Goal: Transaction & Acquisition: Purchase product/service

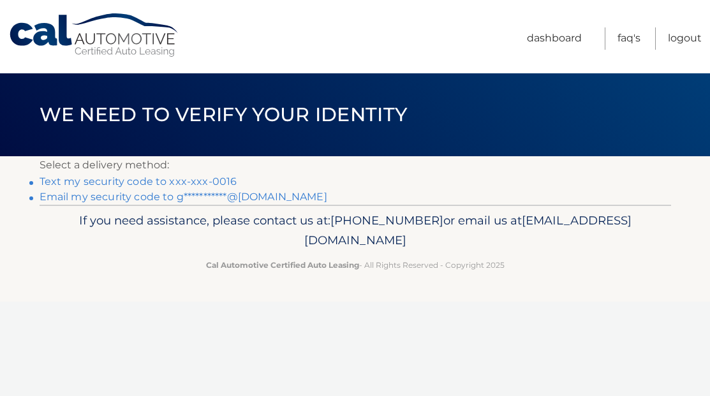
click at [209, 182] on link "Text my security code to xxx-xxx-0016" at bounding box center [139, 181] width 198 height 12
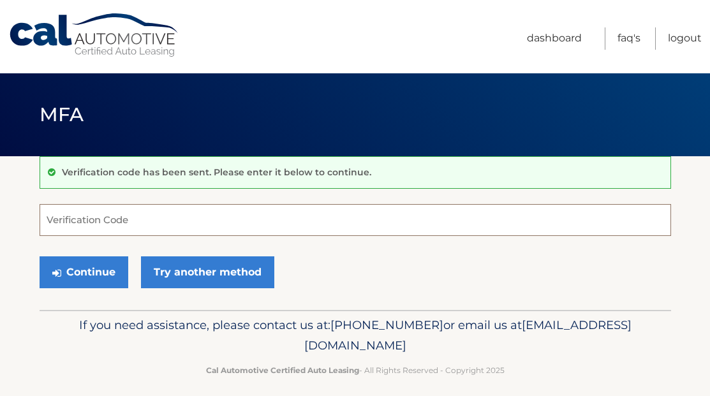
click at [305, 223] on input "Verification Code" at bounding box center [356, 220] width 632 height 32
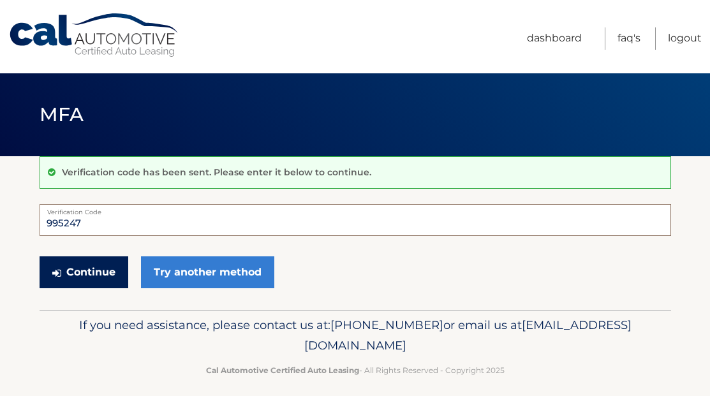
type input "995247"
click at [100, 277] on button "Continue" at bounding box center [84, 272] width 89 height 32
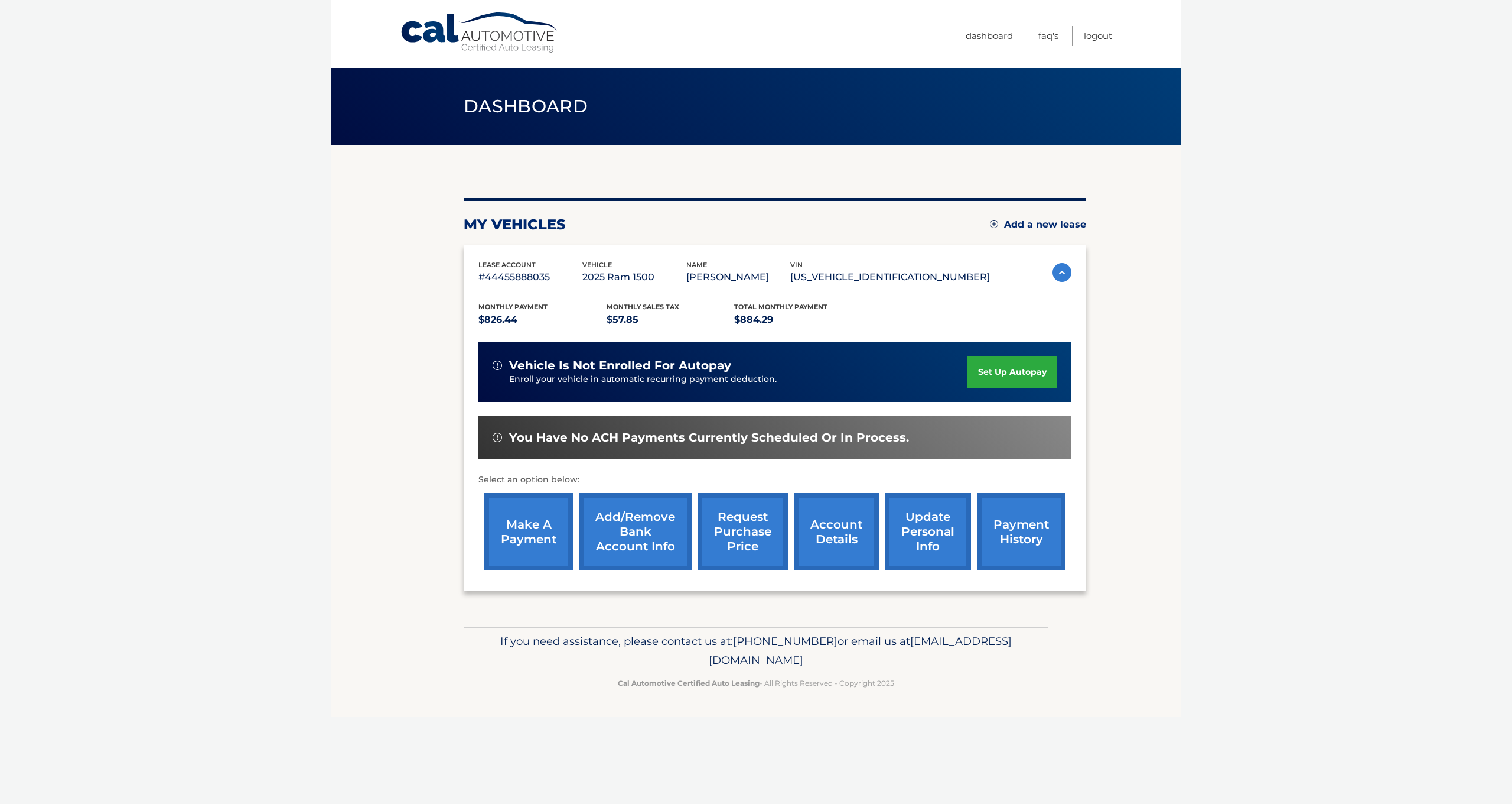
click at [656, 367] on link "account details" at bounding box center [836, 532] width 85 height 78
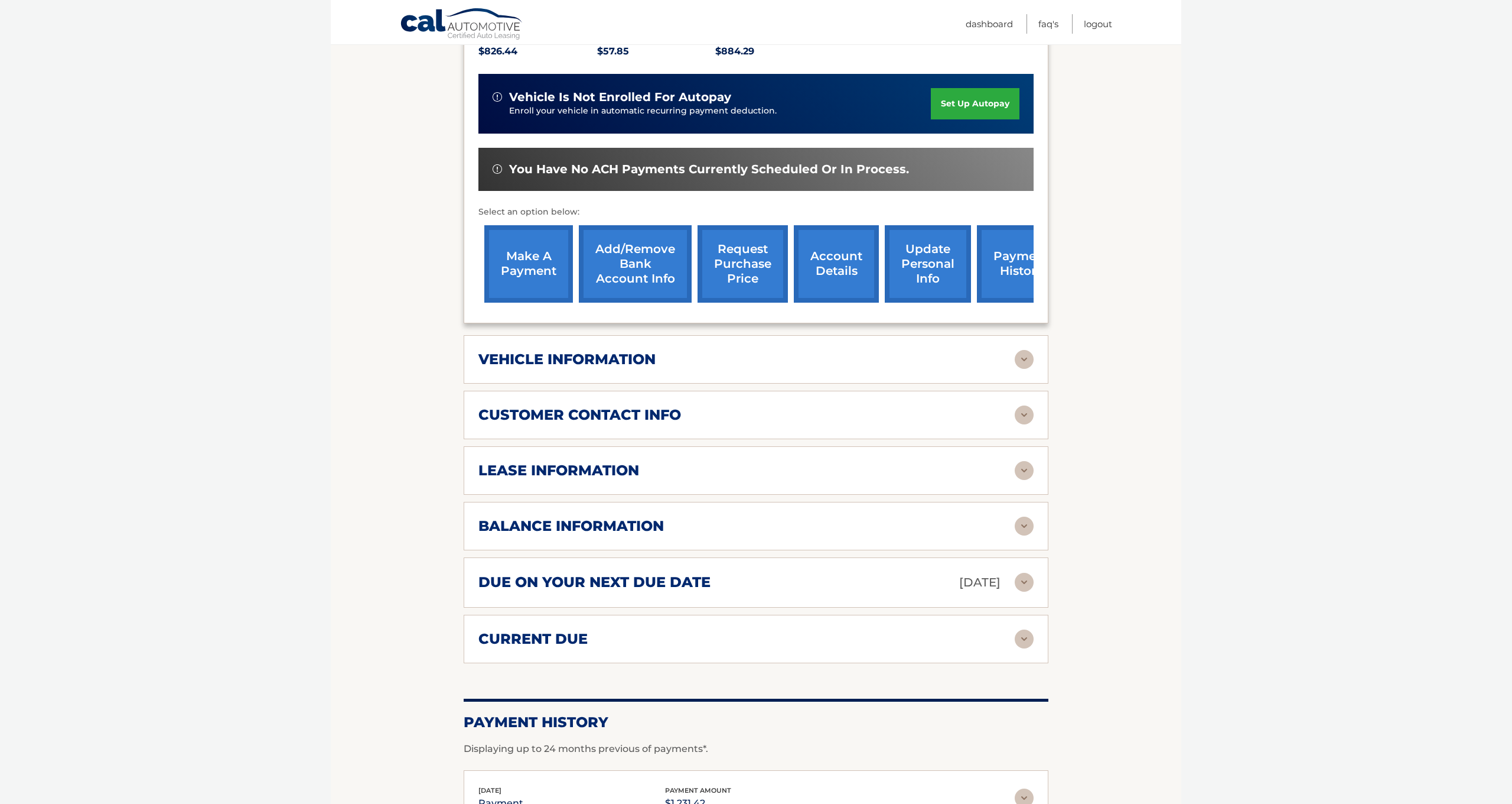
scroll to position [293, 0]
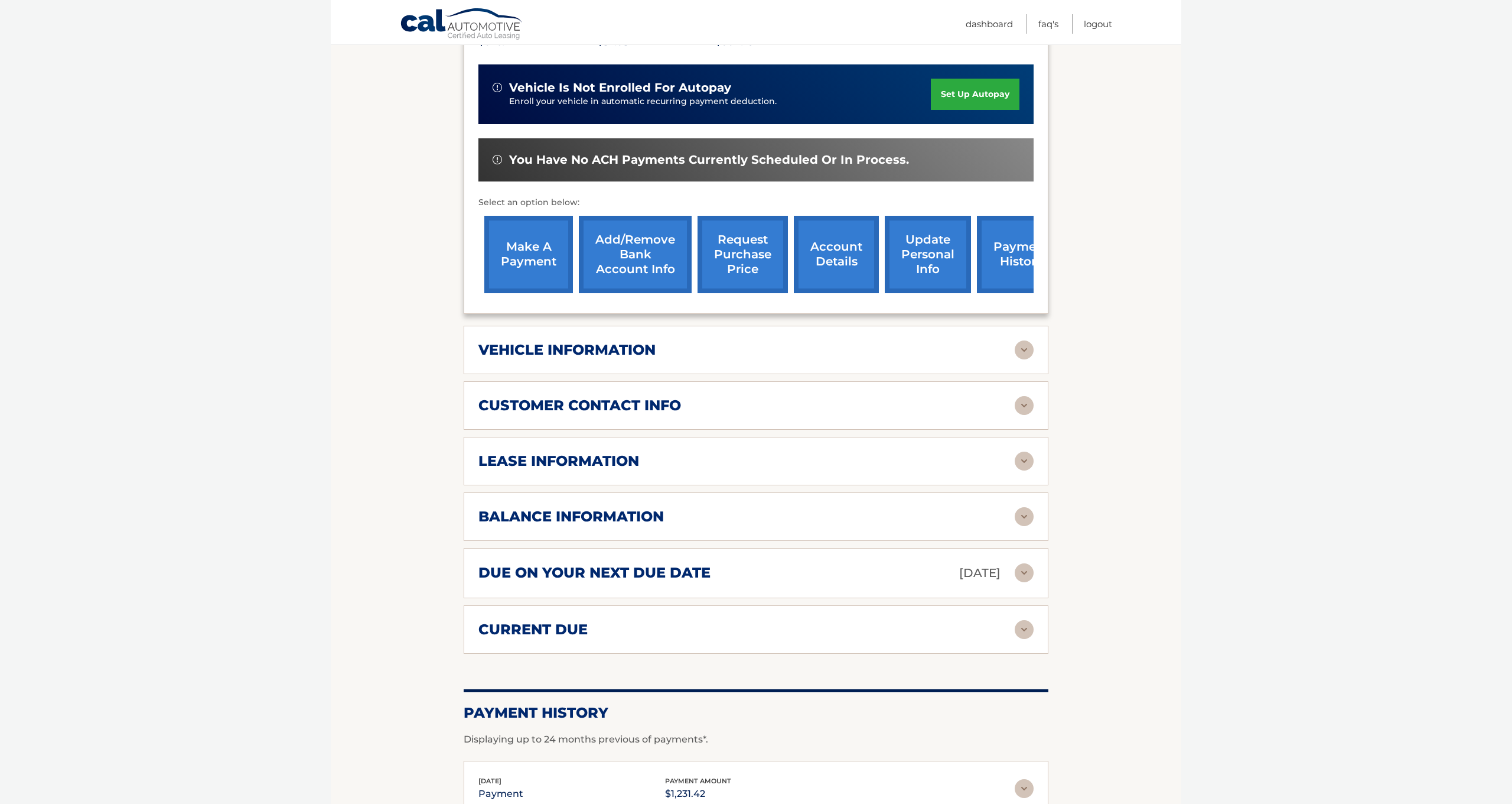
click at [1014, 345] on div "vehicle information" at bounding box center [746, 349] width 536 height 18
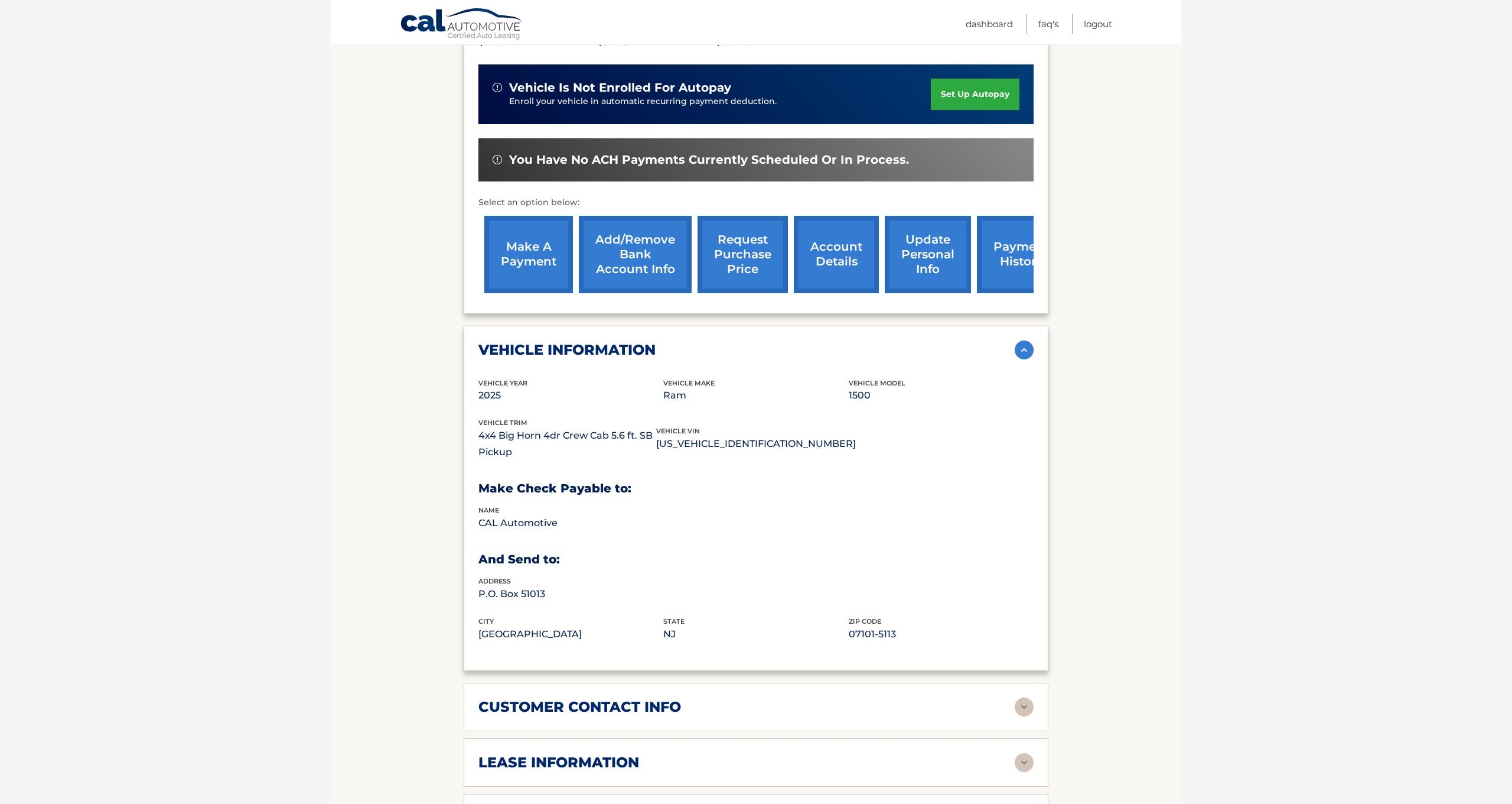
click at [1010, 345] on div "vehicle information" at bounding box center [746, 349] width 536 height 18
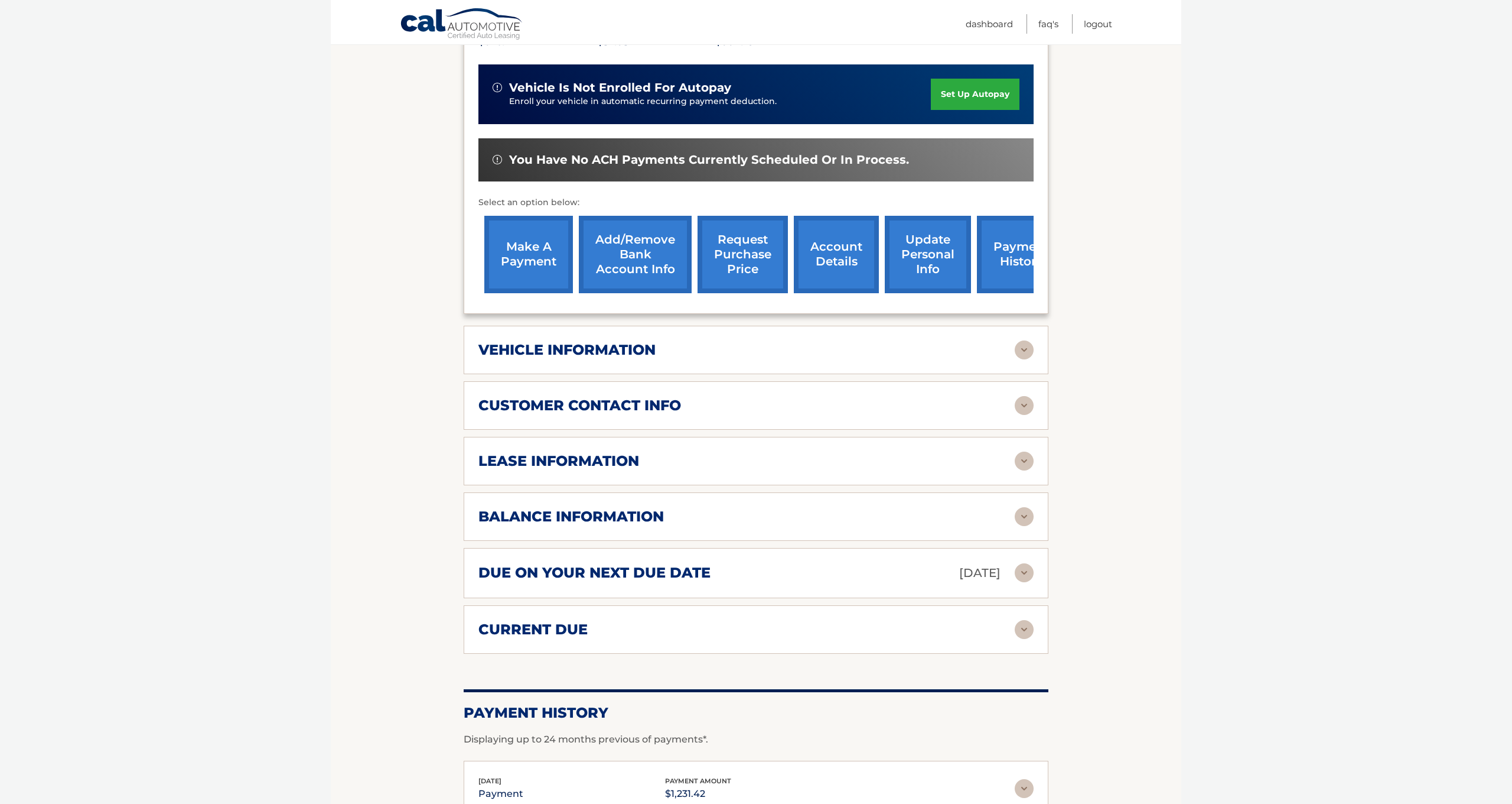
click at [920, 400] on div "customer contact info" at bounding box center [746, 405] width 536 height 18
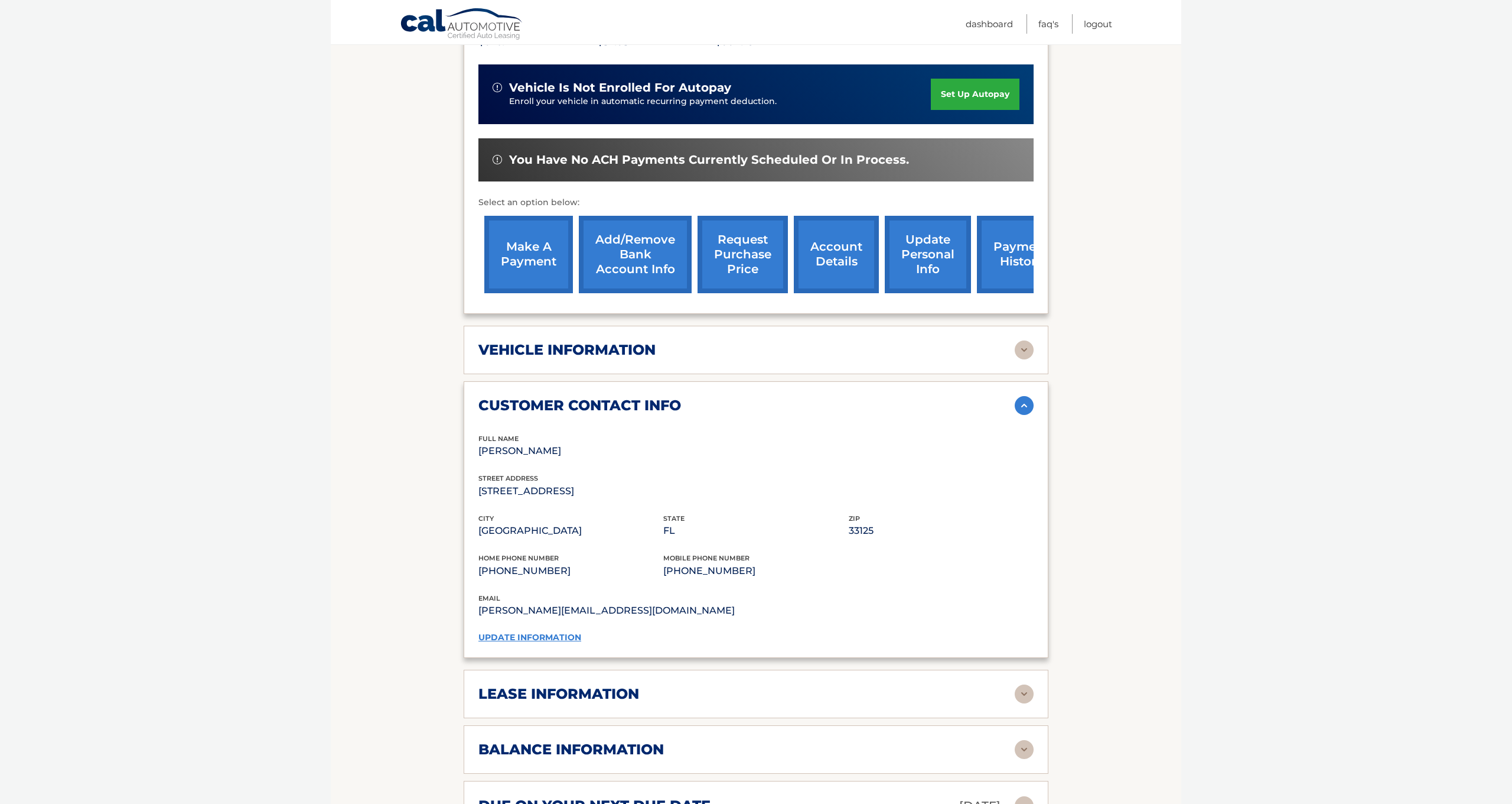
click at [920, 400] on div "customer contact info" at bounding box center [746, 405] width 536 height 18
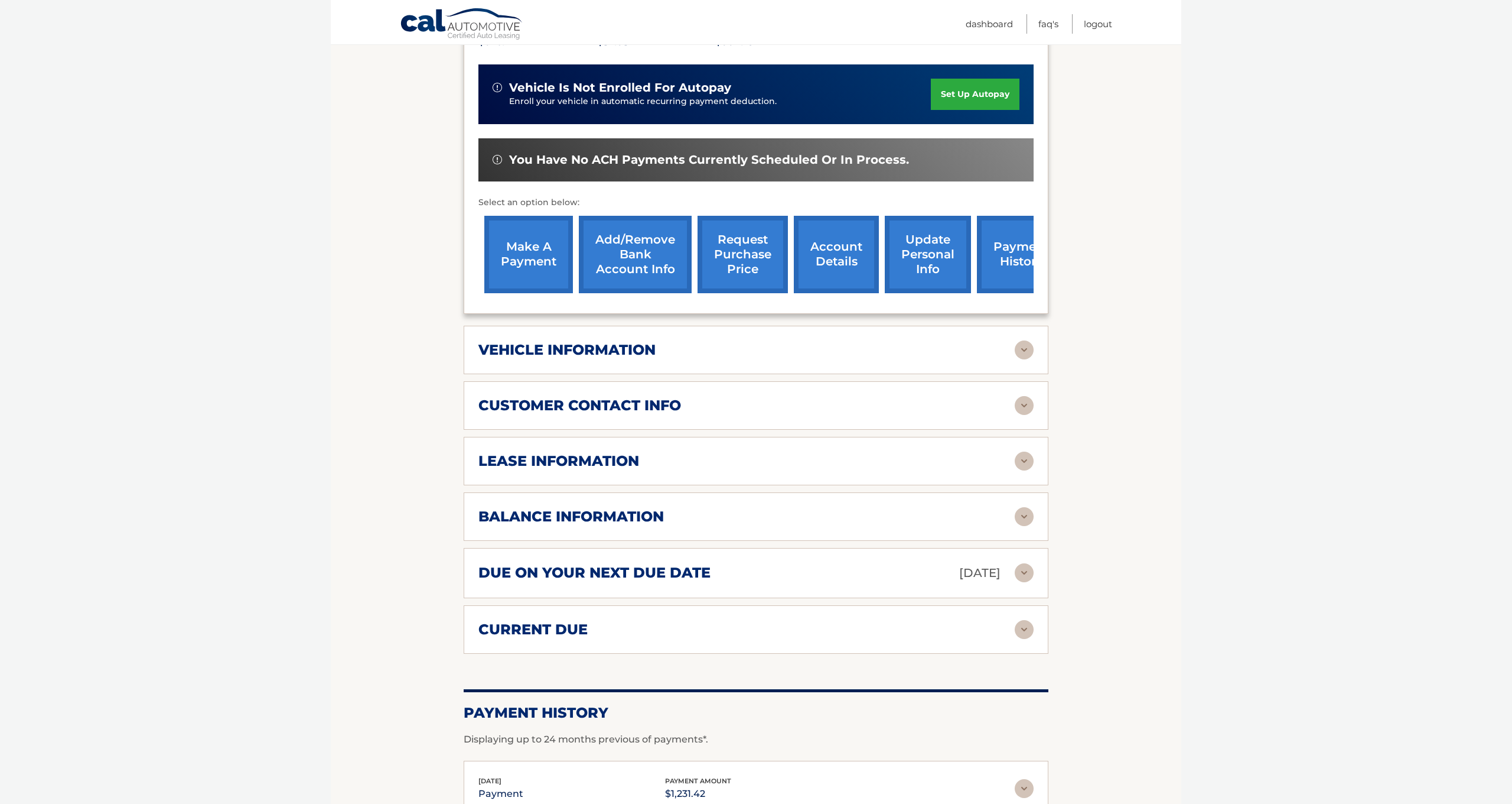
click at [707, 454] on div "lease information" at bounding box center [746, 460] width 536 height 18
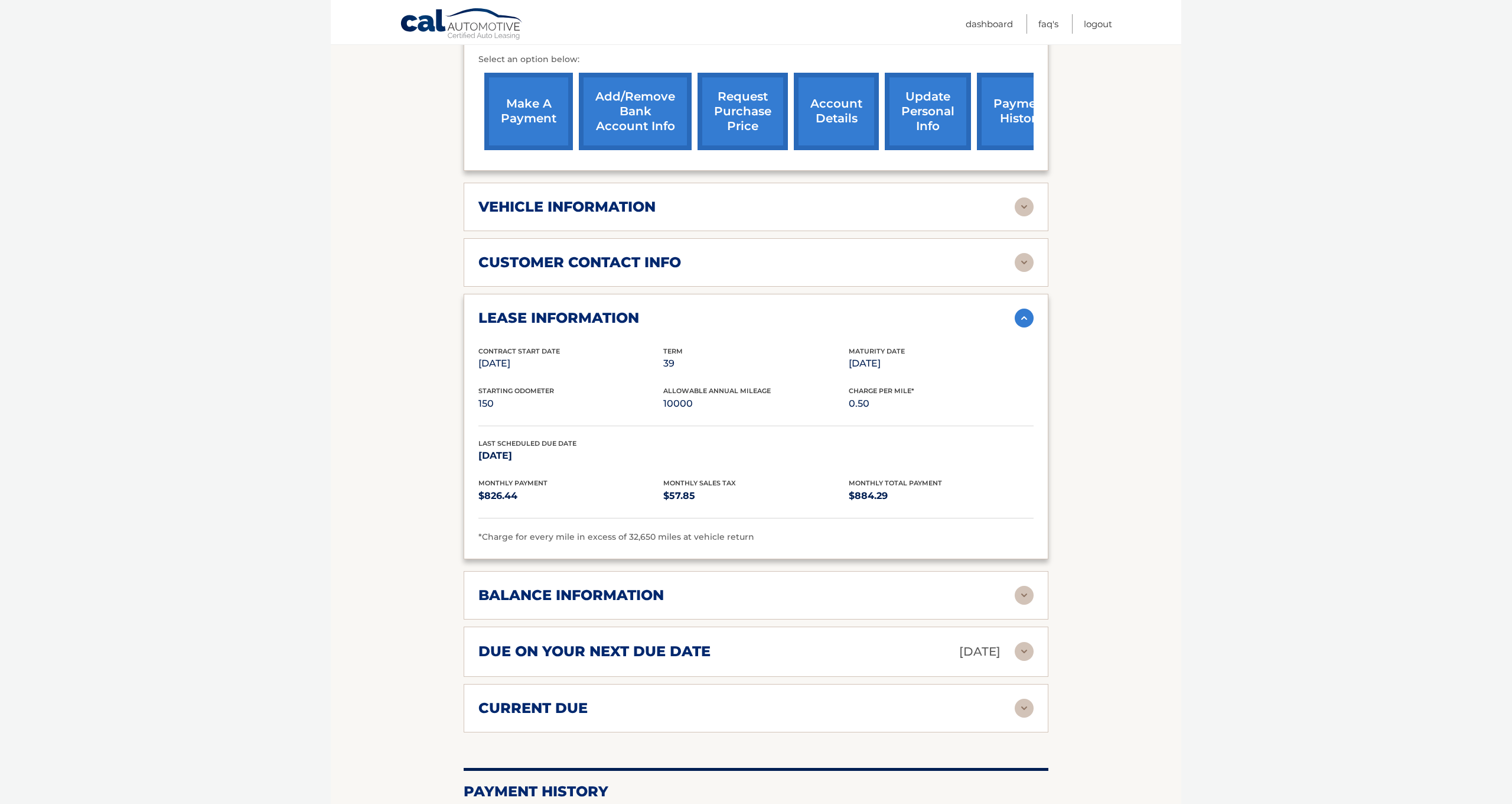
scroll to position [438, 0]
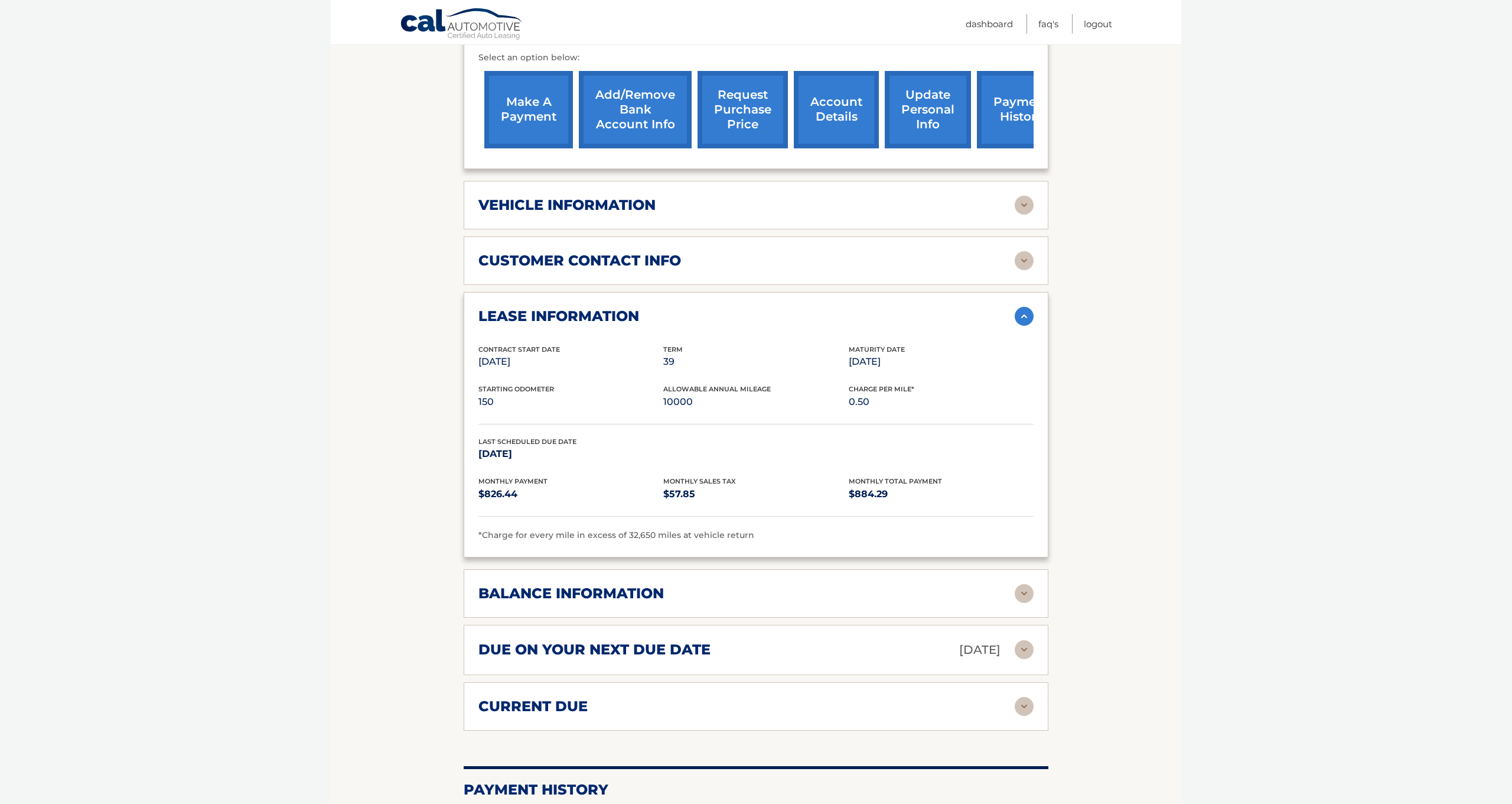
click at [1017, 308] on img at bounding box center [1024, 316] width 19 height 19
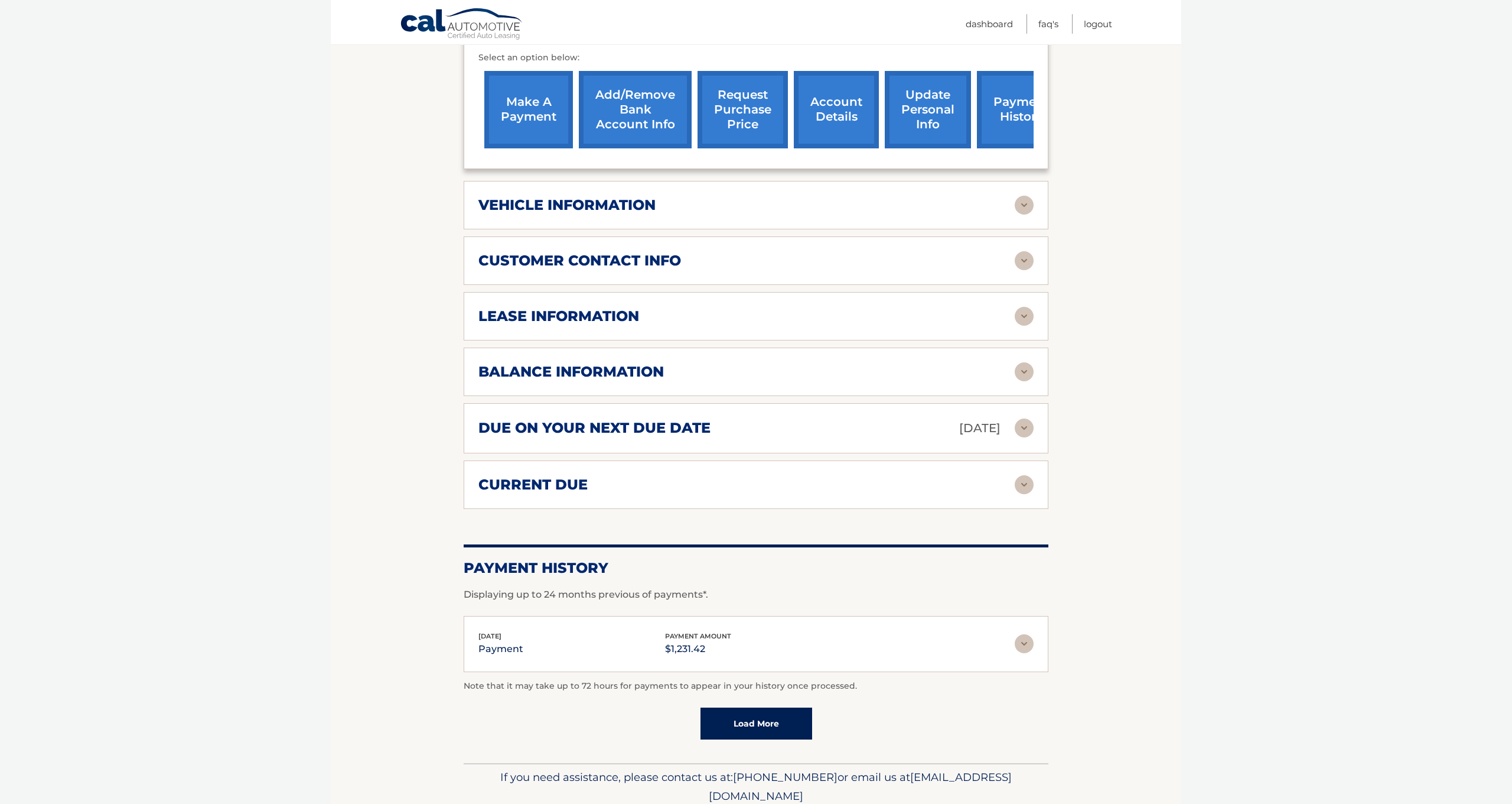
click at [1027, 371] on img at bounding box center [1024, 371] width 19 height 19
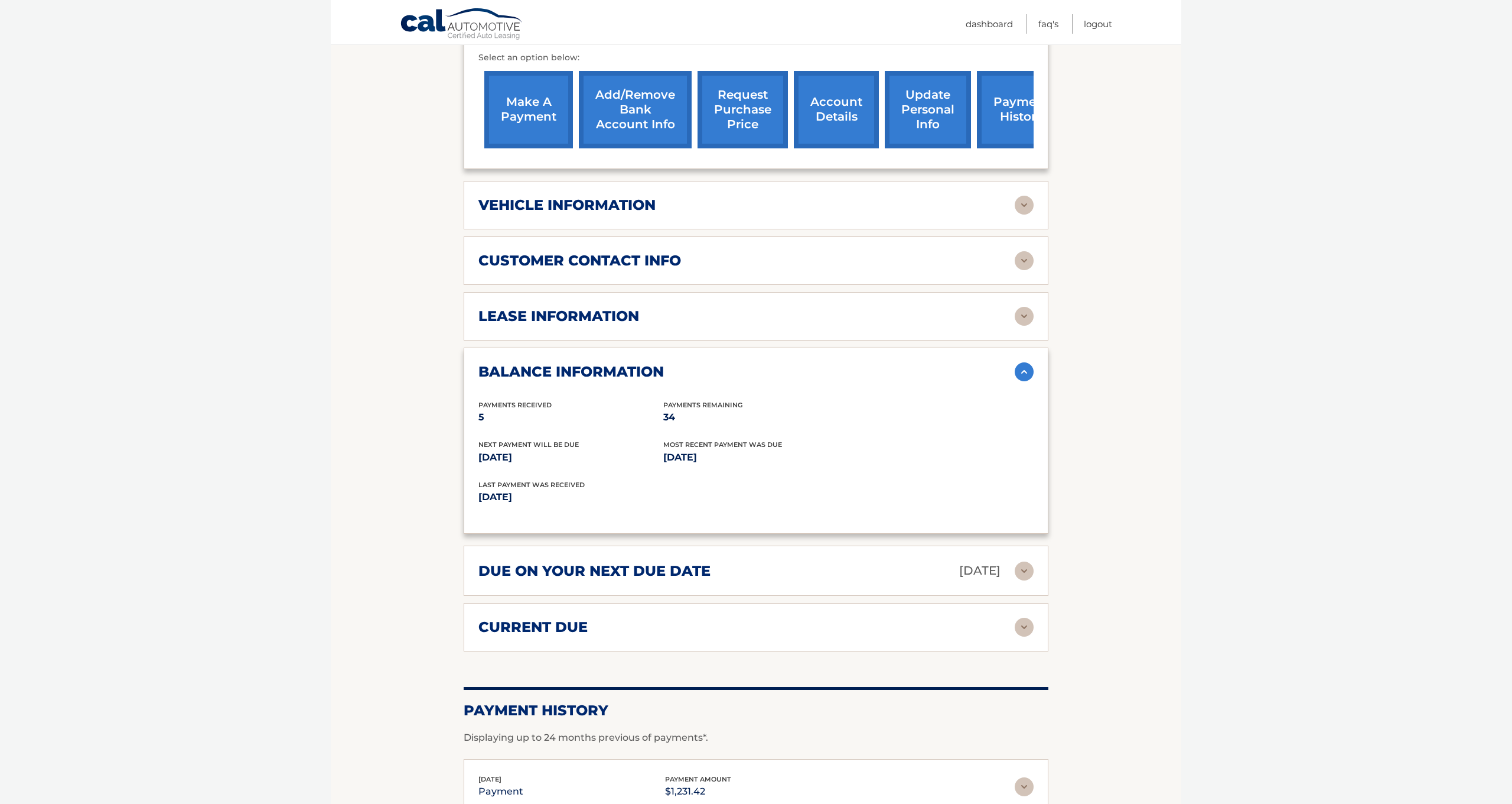
click at [1023, 371] on img at bounding box center [1024, 371] width 19 height 19
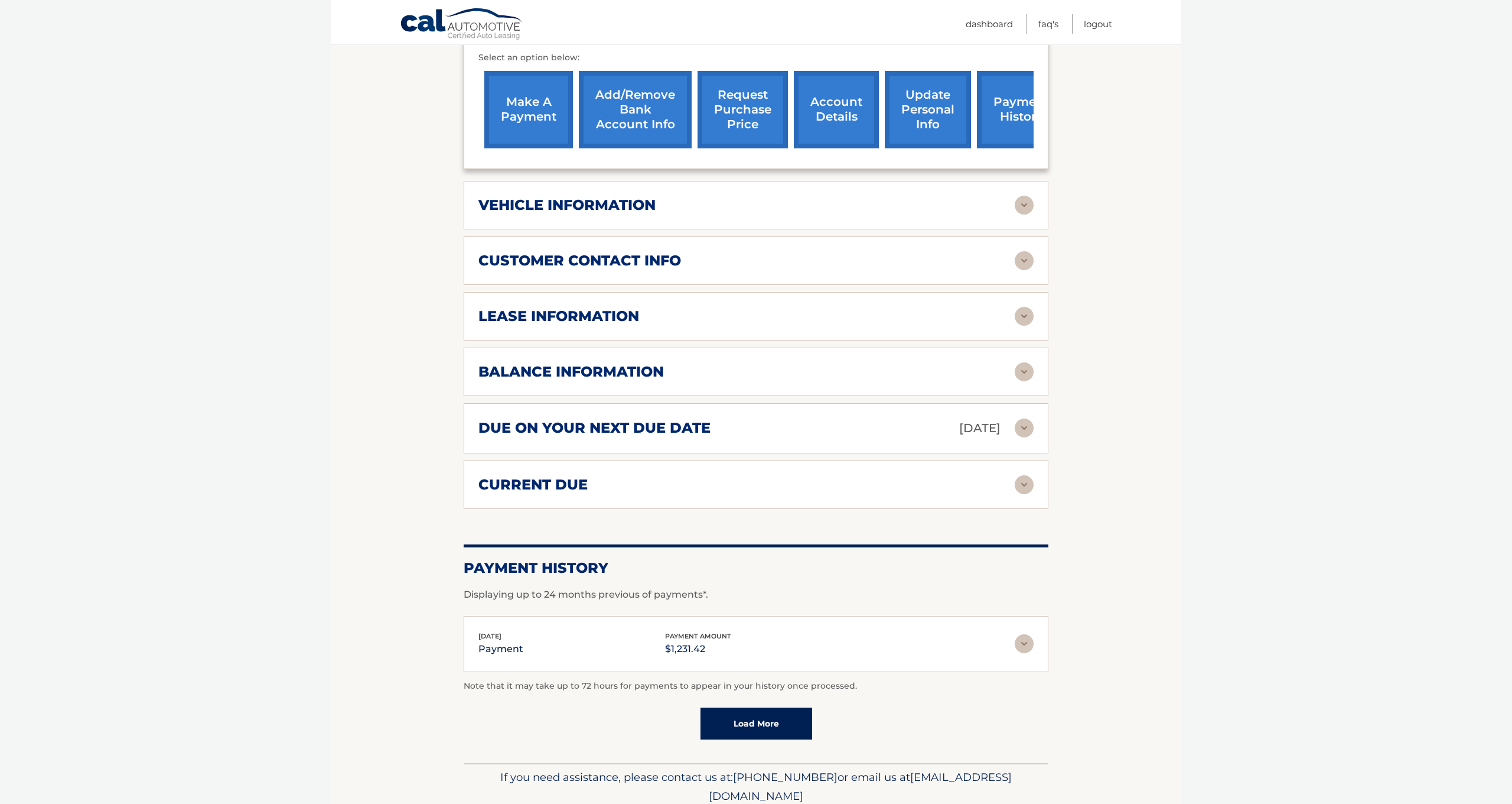
click at [1017, 433] on img at bounding box center [1024, 428] width 19 height 19
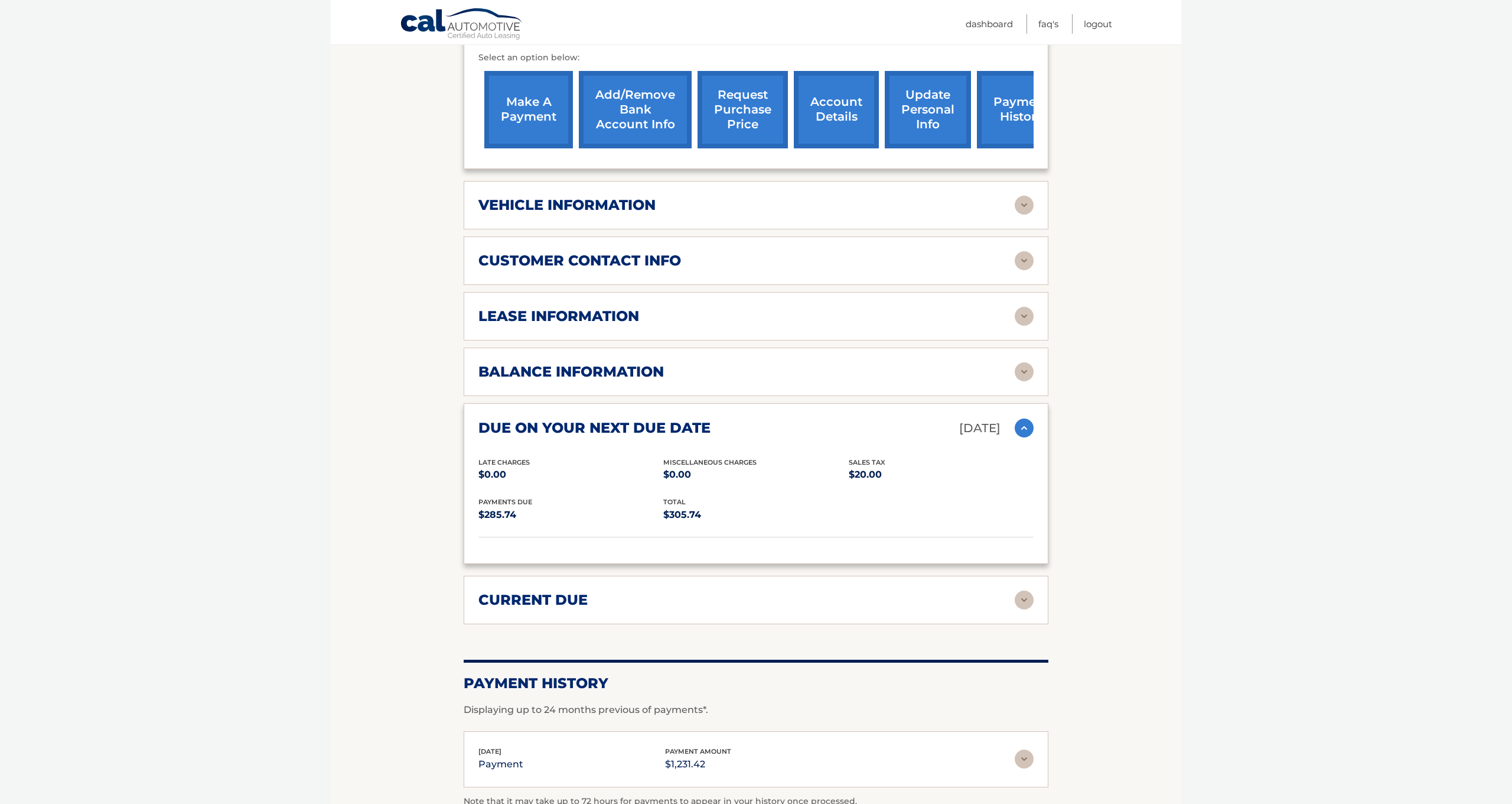
click at [1017, 432] on img at bounding box center [1024, 428] width 19 height 19
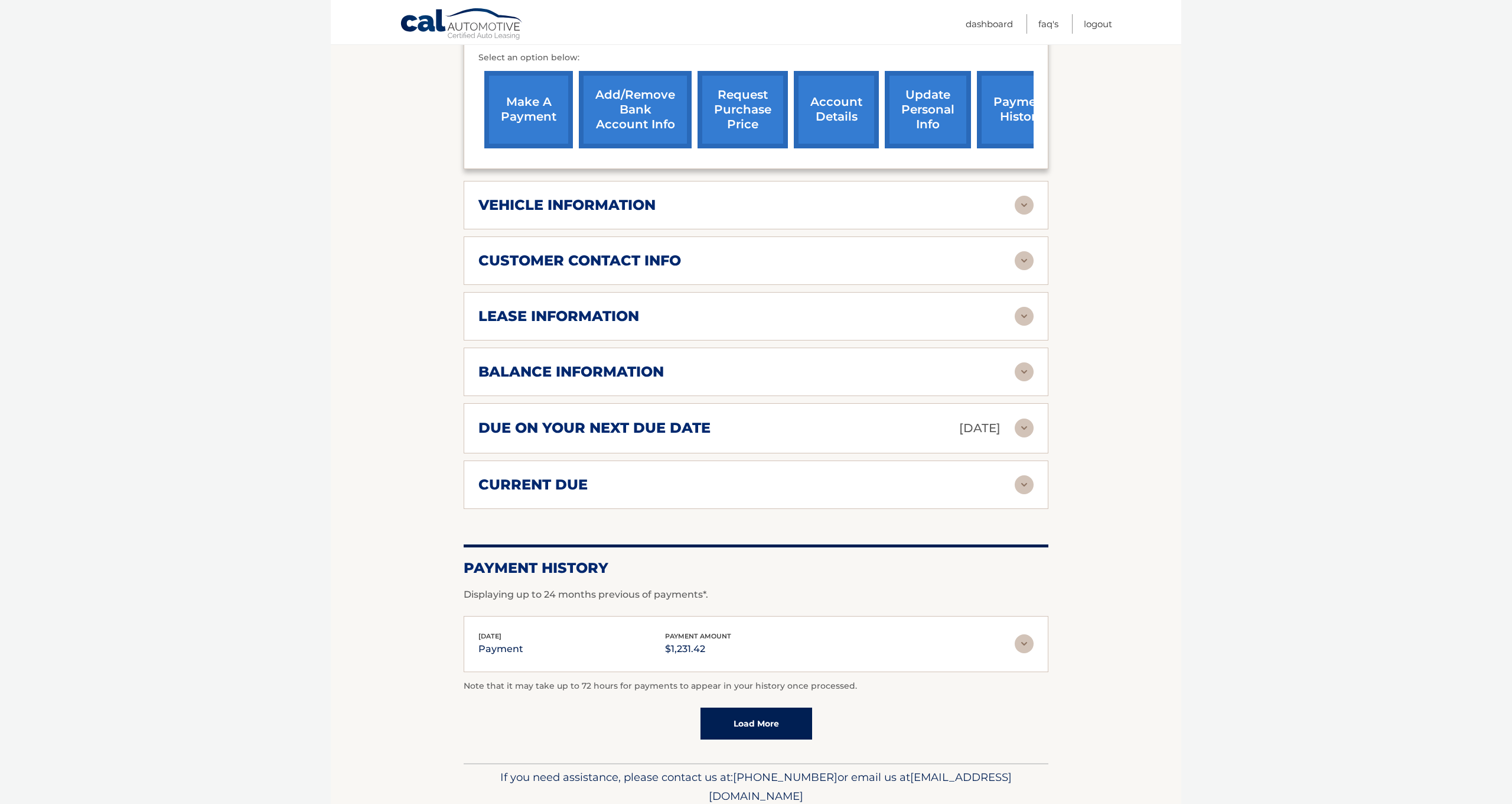
click at [1011, 487] on div "current due" at bounding box center [746, 484] width 536 height 18
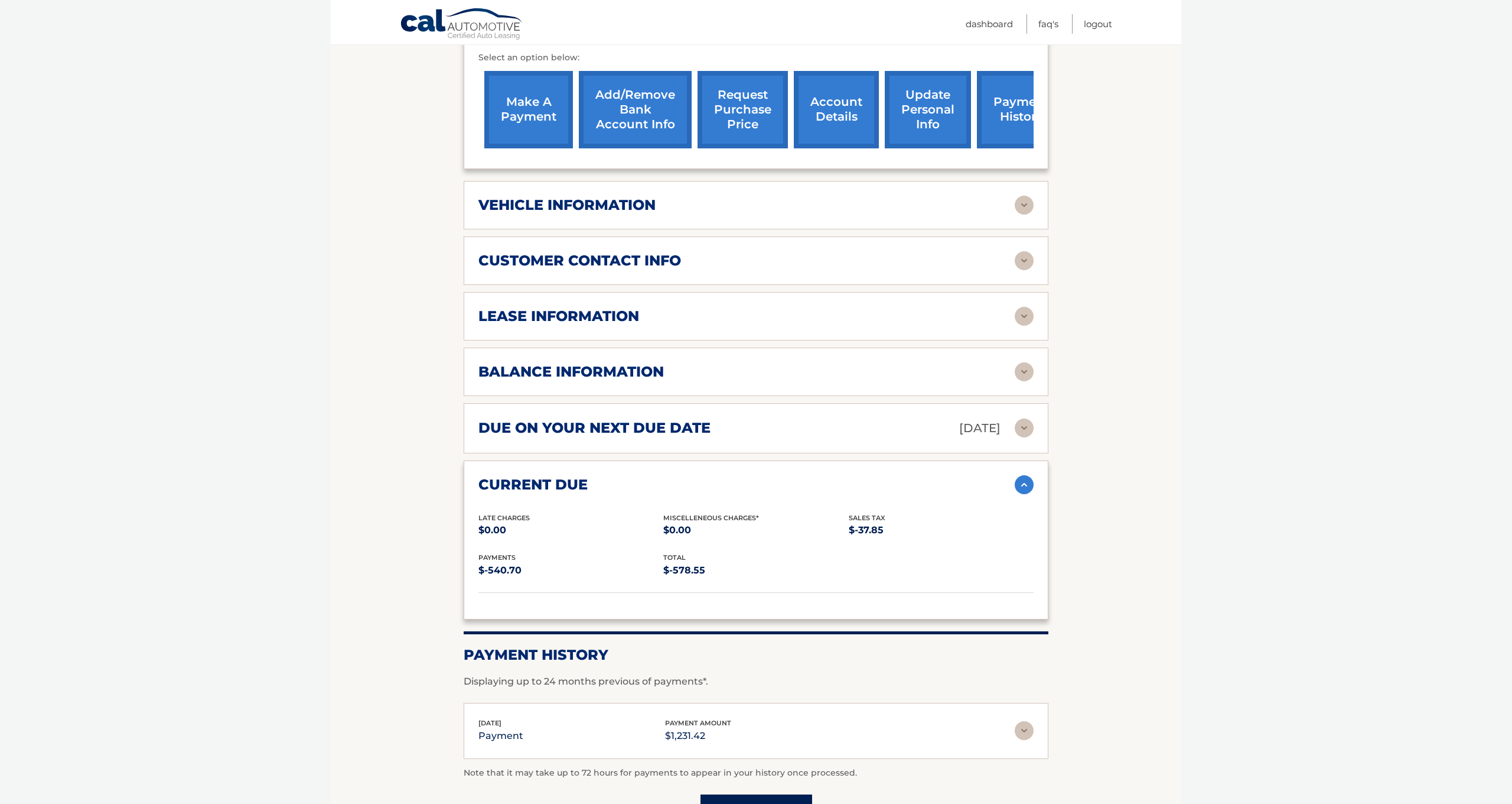
click at [1010, 479] on div "current due" at bounding box center [746, 484] width 536 height 18
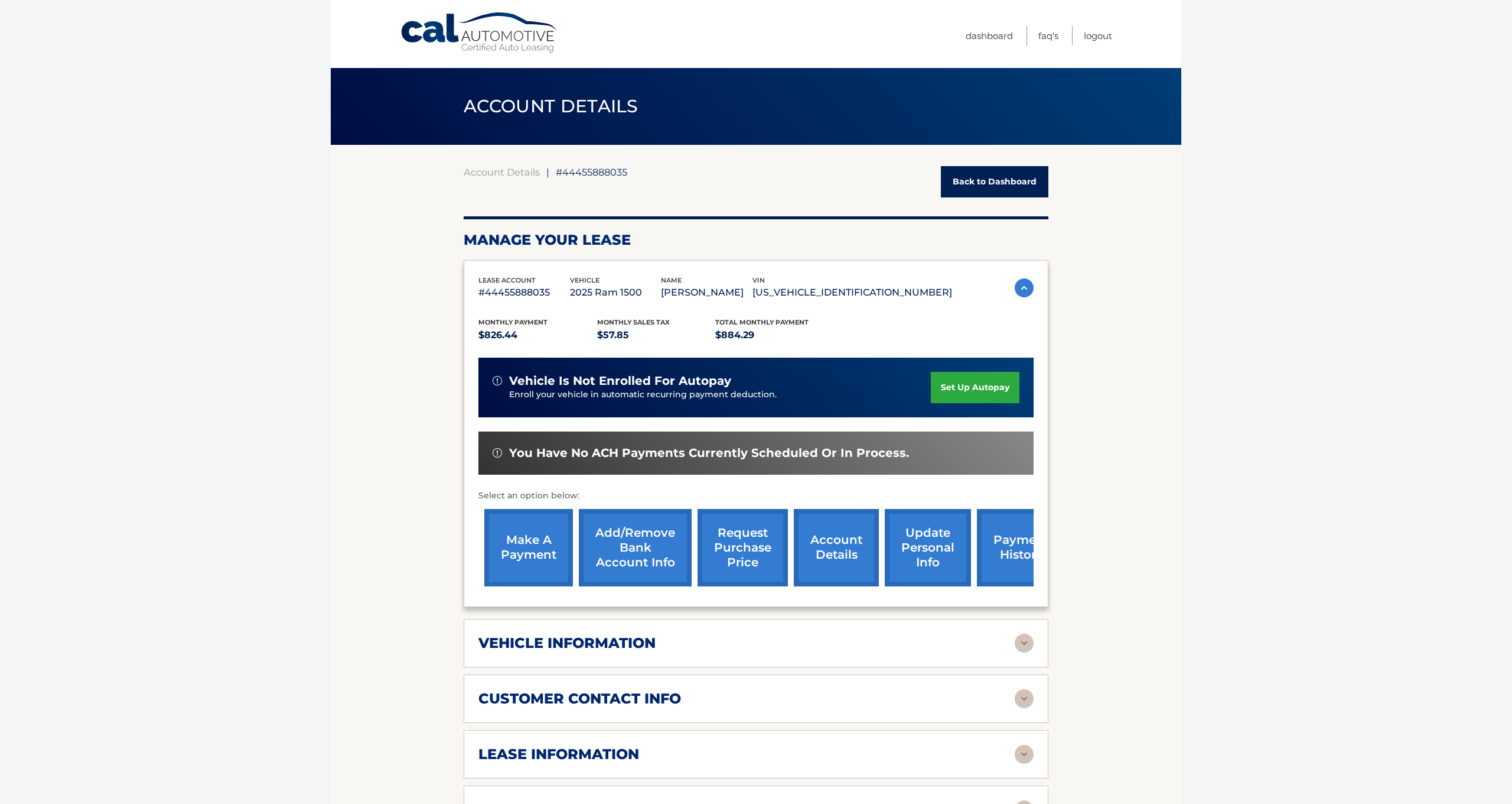
scroll to position [0, 0]
click at [532, 551] on link "make a payment" at bounding box center [529, 547] width 89 height 78
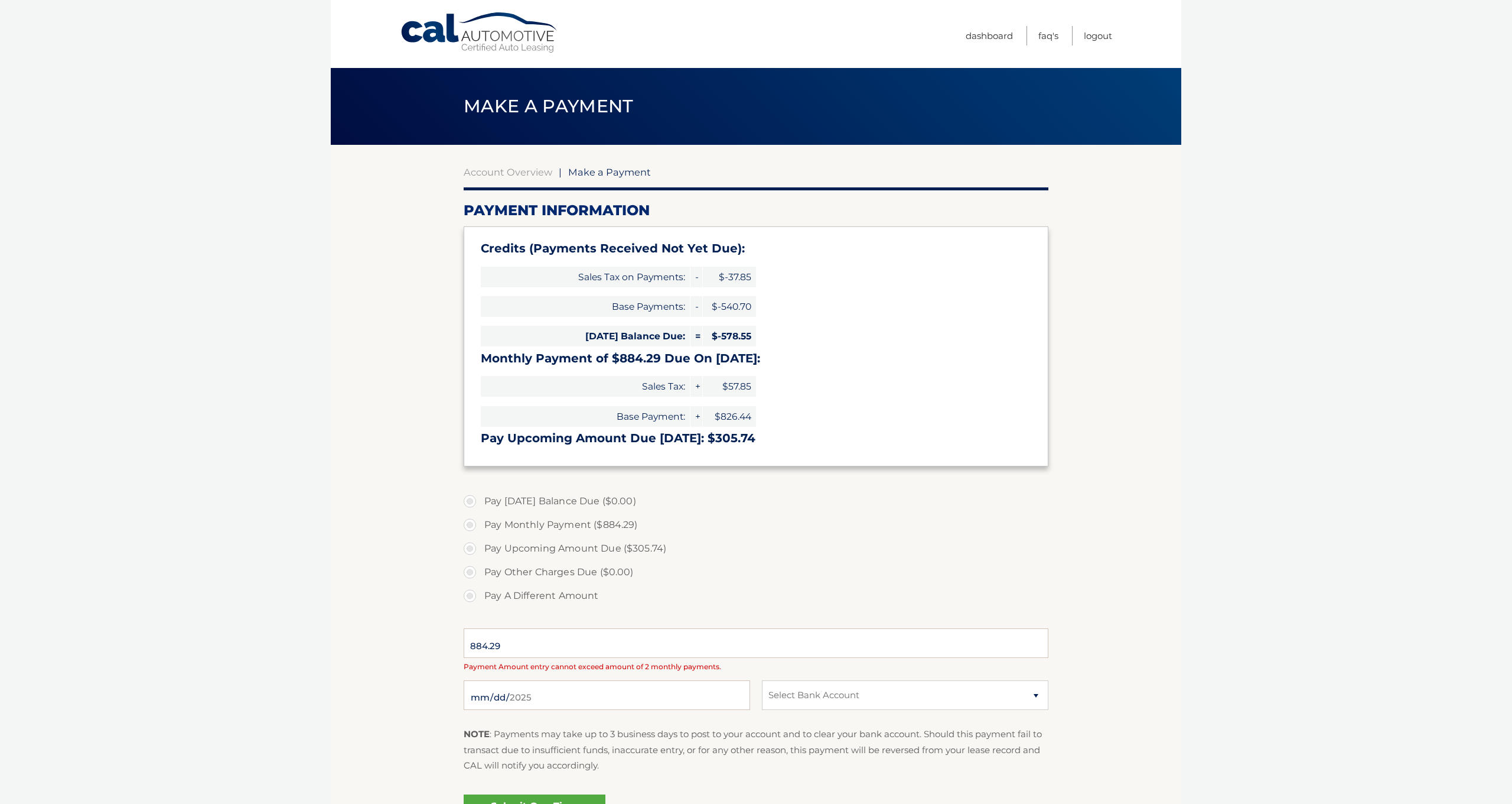
select select "ODA4NDA5YzYtNGFlZC00MzQzLWEyYmEtNWFjNDIyNjY3M2Yw"
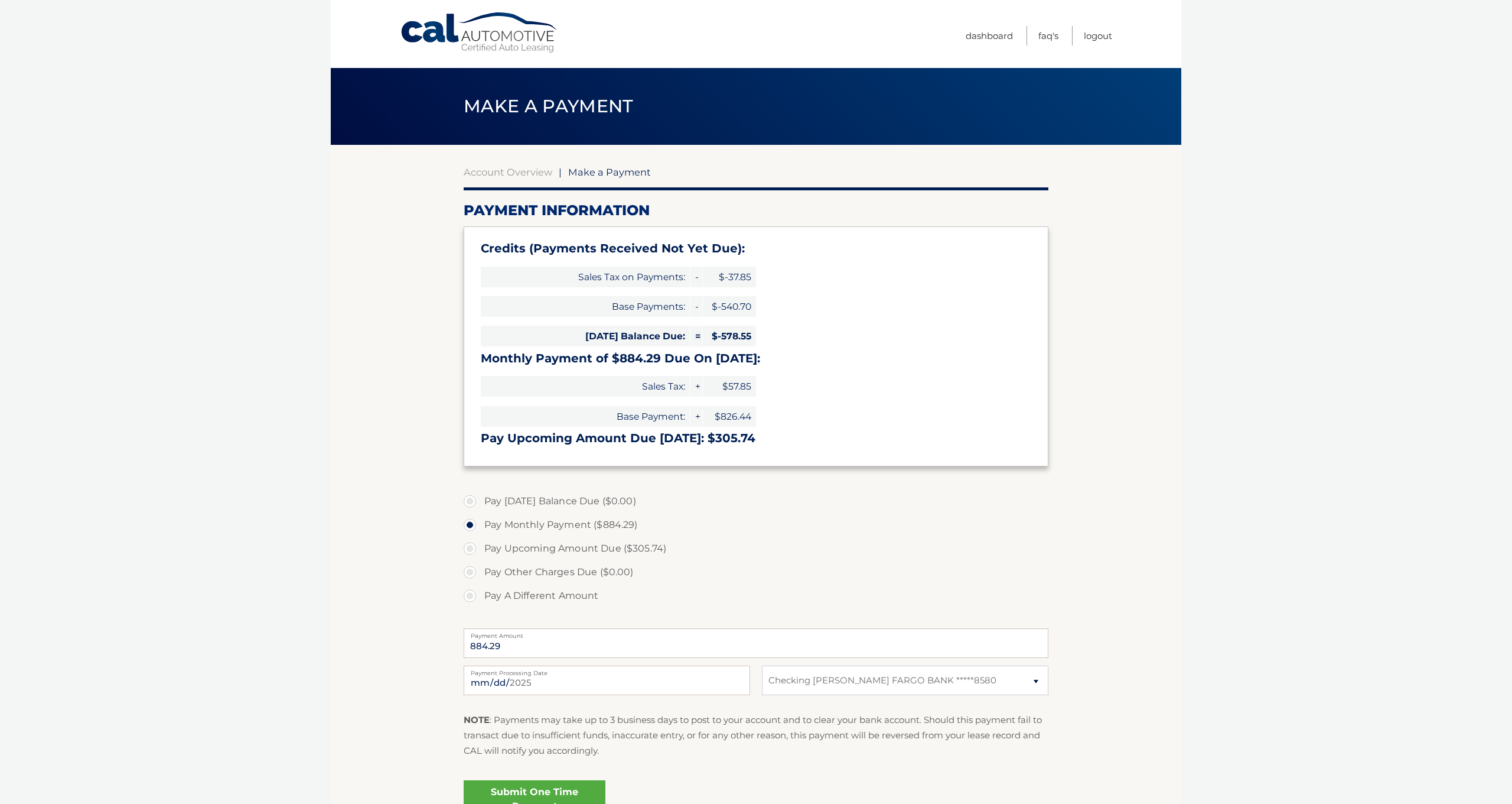
click at [470, 595] on label "Pay A Different Amount" at bounding box center [756, 596] width 585 height 24
click at [470, 595] on input "Pay A Different Amount" at bounding box center [474, 593] width 12 height 19
radio input "true"
click at [536, 650] on input "Payment Amount" at bounding box center [756, 643] width 585 height 30
type input "1000"
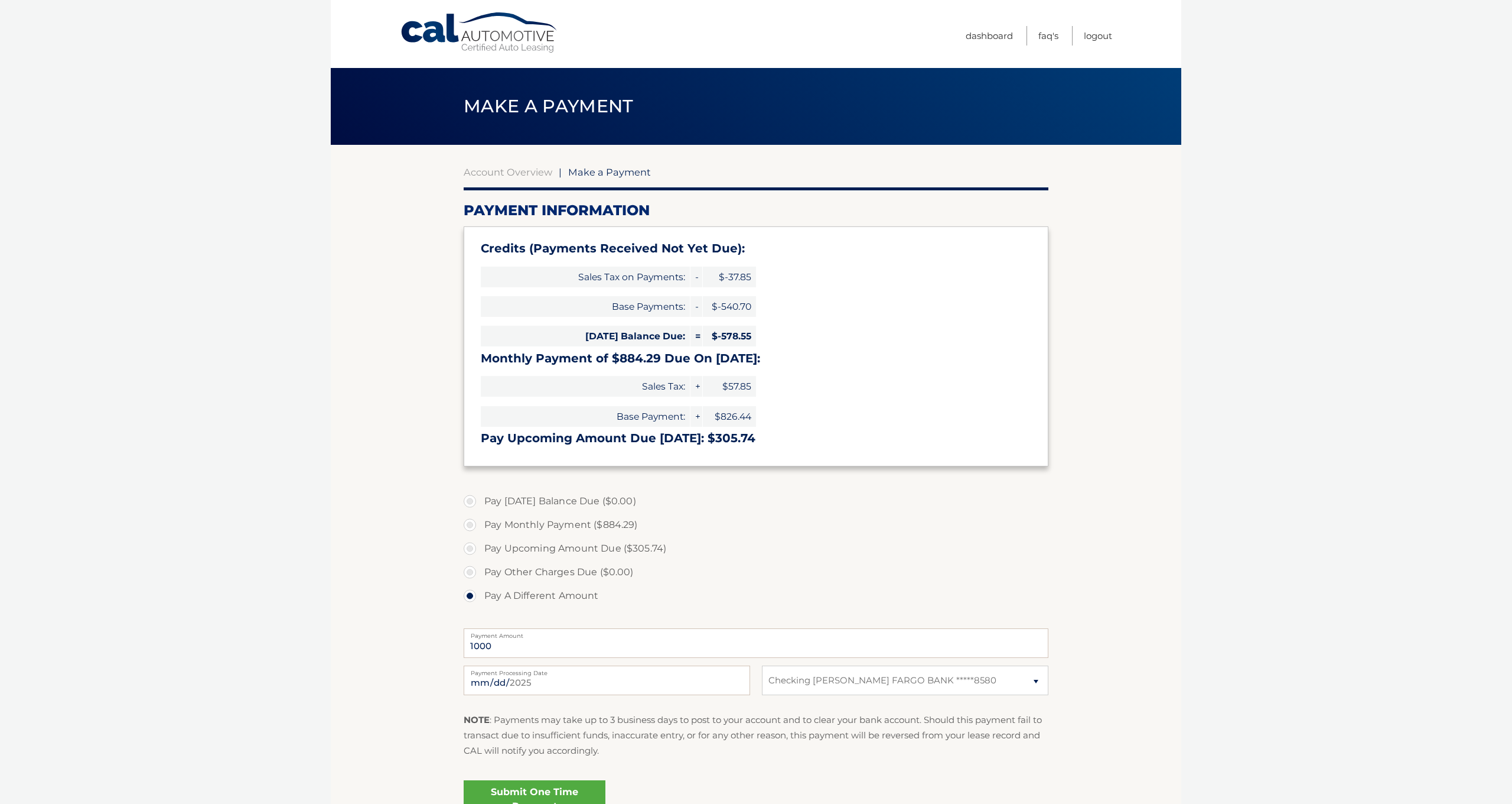
click at [298, 588] on body "Cal Automotive Menu Dashboard FAQ's Logout |" at bounding box center [756, 402] width 1512 height 804
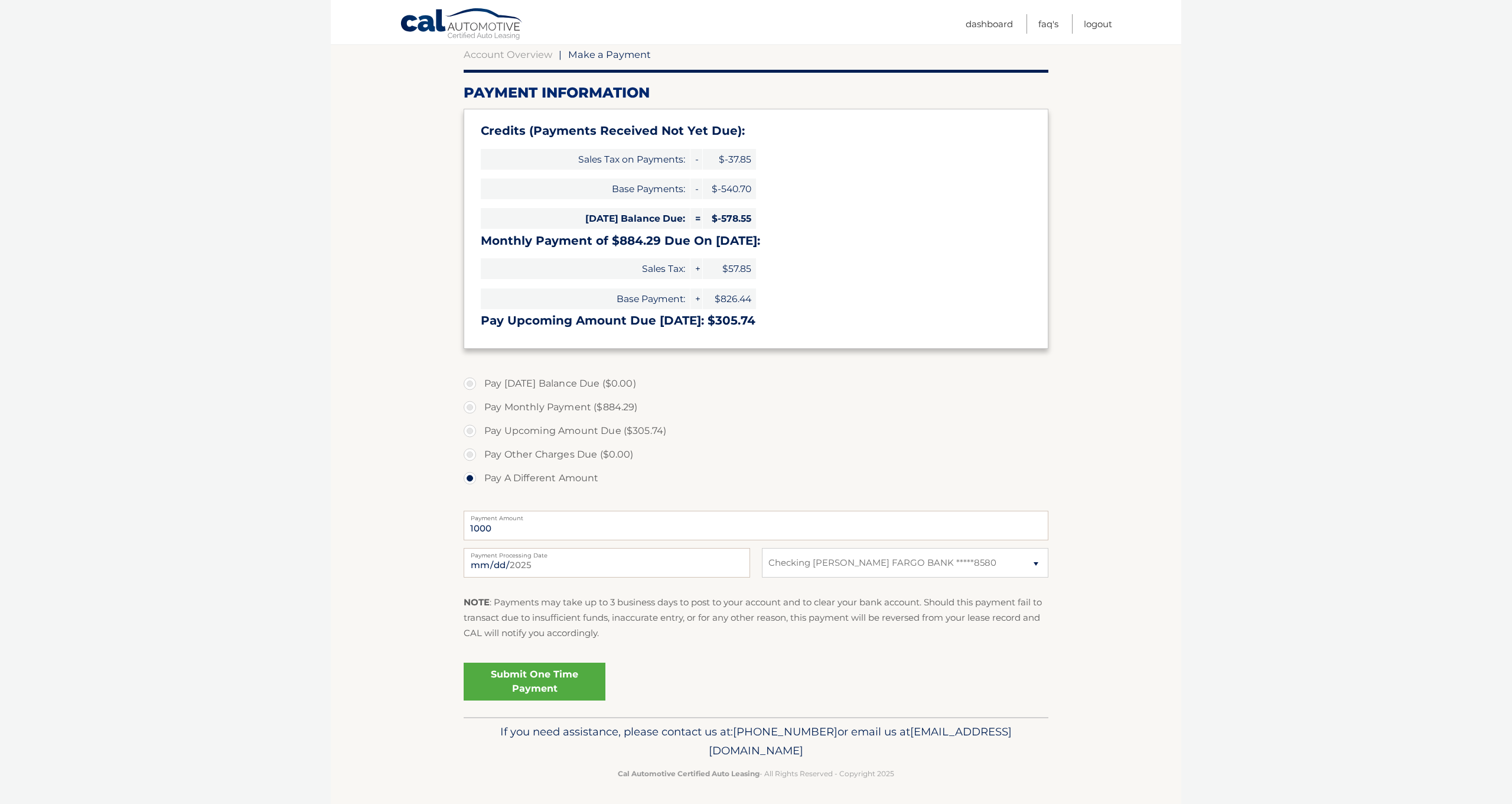
scroll to position [117, 0]
click at [520, 691] on link "Submit One Time Payment" at bounding box center [534, 682] width 142 height 38
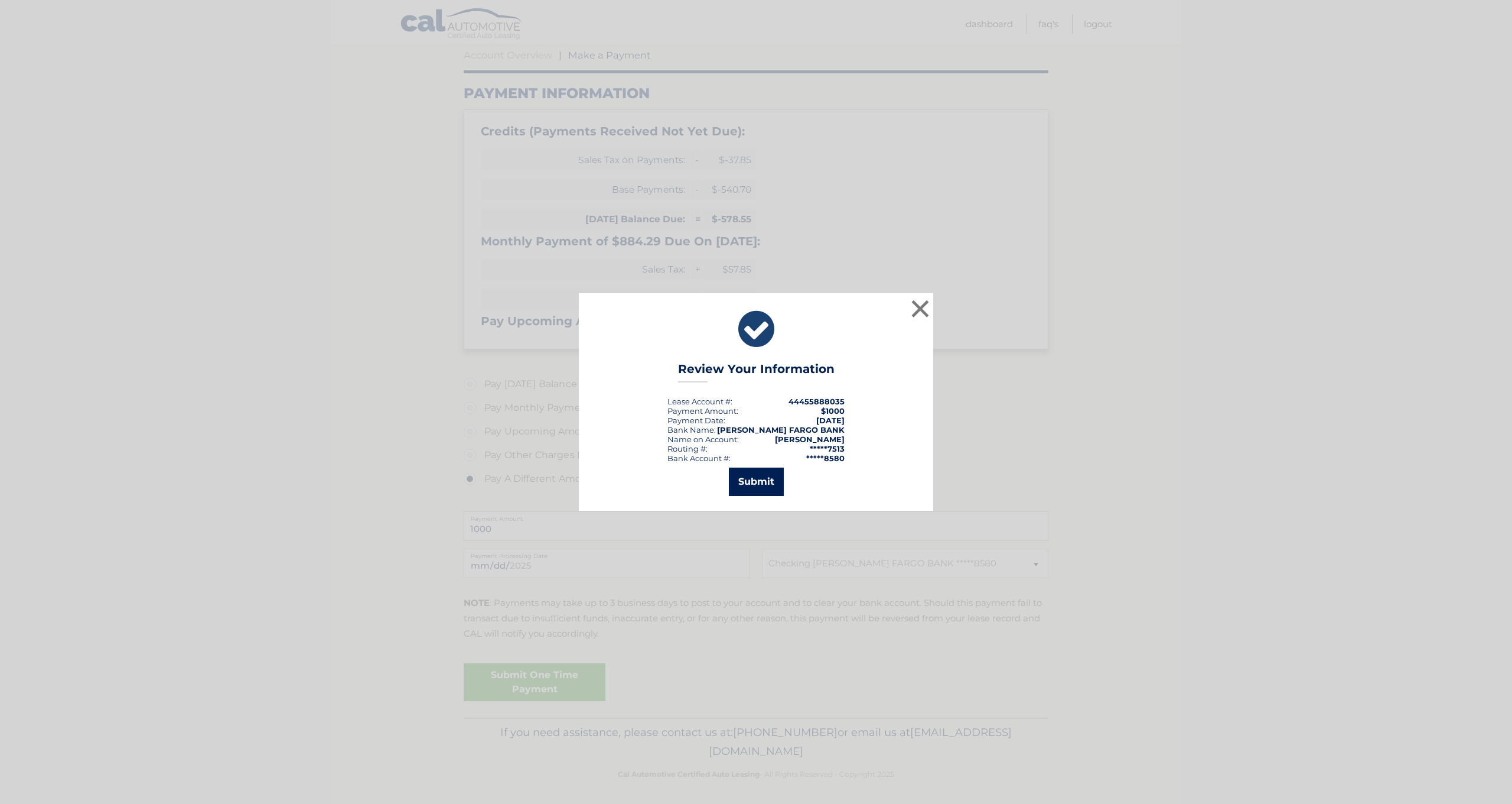
click at [760, 488] on button "Submit" at bounding box center [756, 482] width 55 height 29
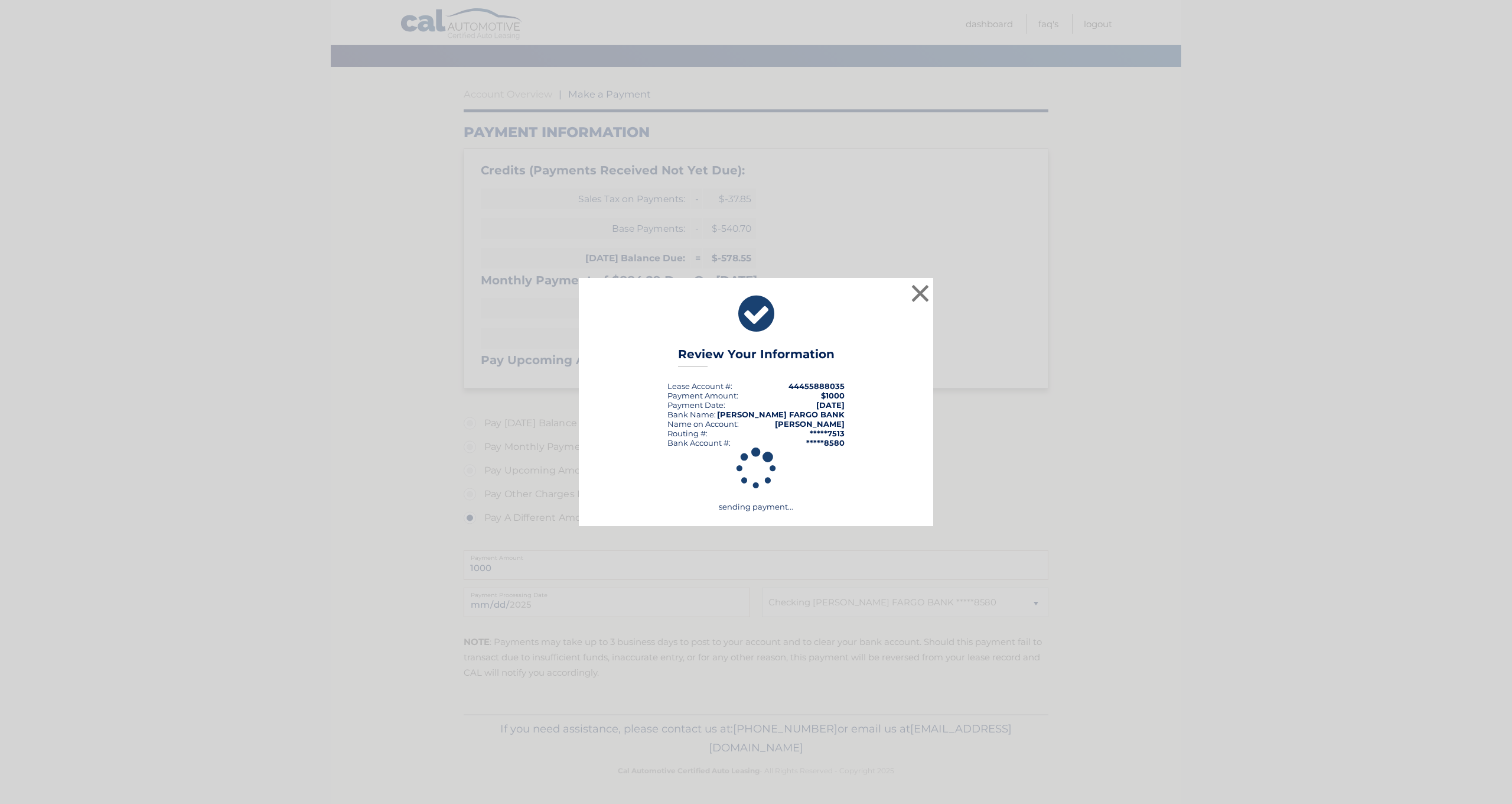
scroll to position [74, 0]
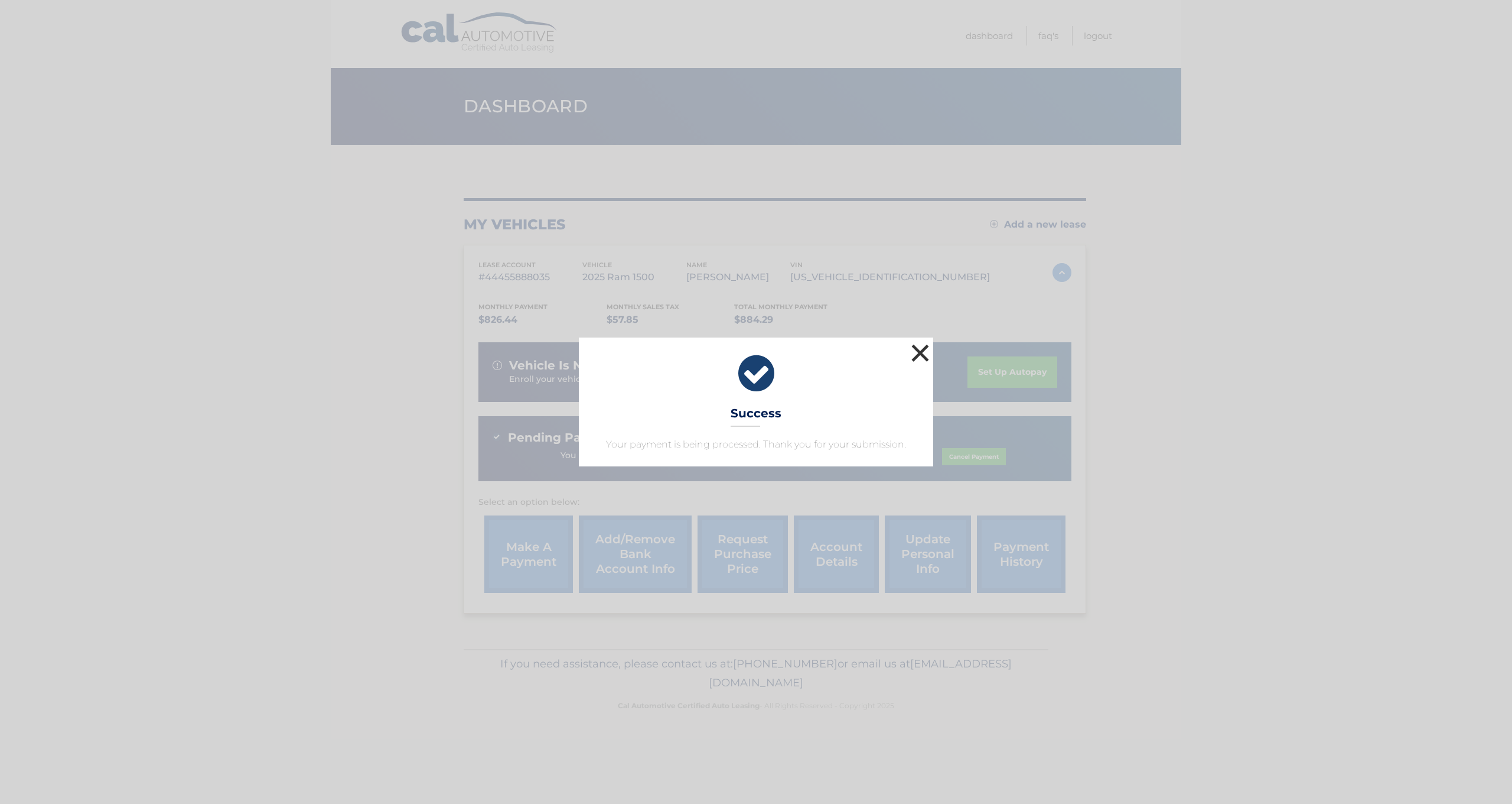
click at [922, 350] on button "×" at bounding box center [920, 353] width 24 height 24
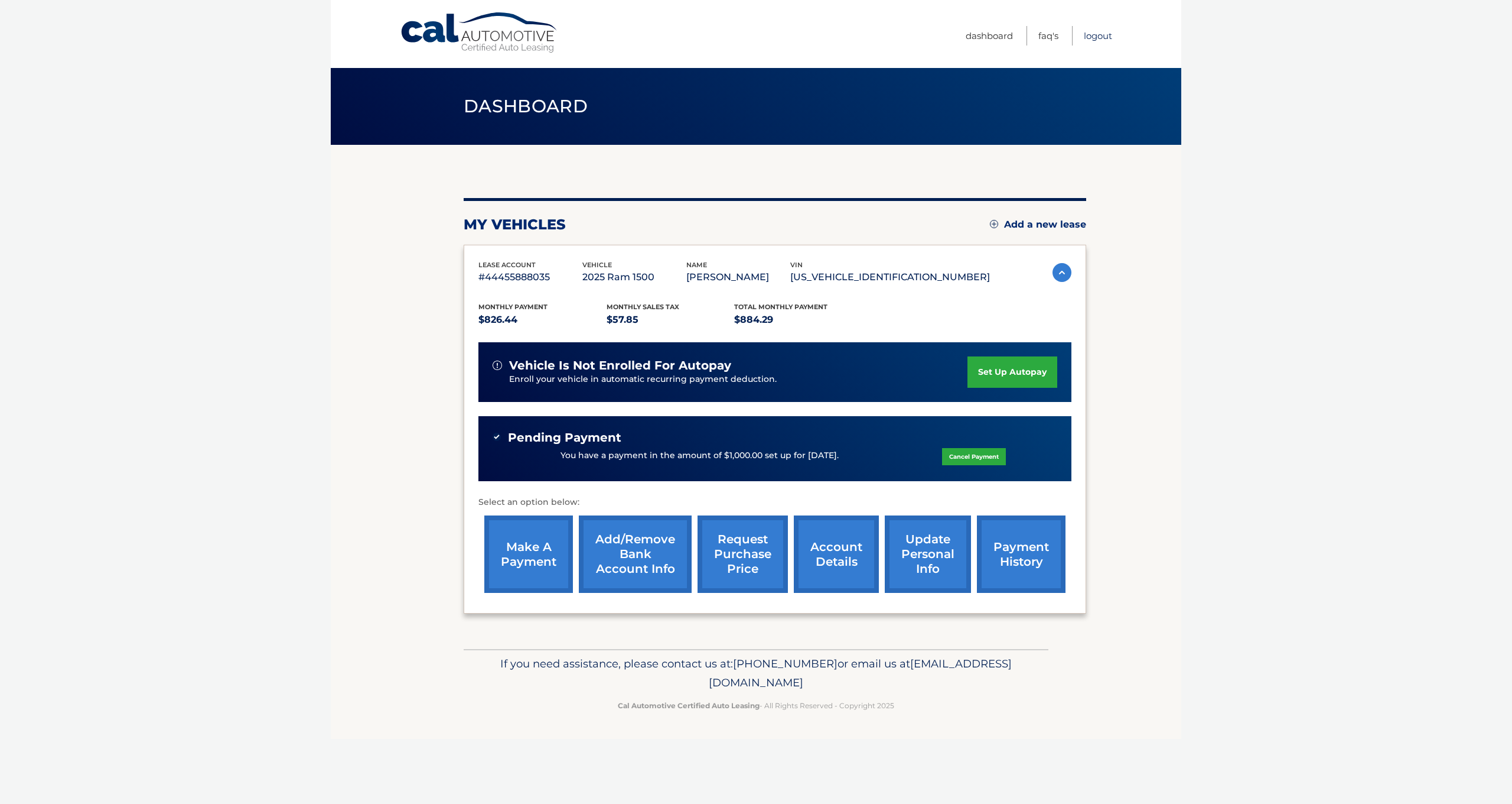
click at [1094, 40] on link "Logout" at bounding box center [1098, 35] width 29 height 19
